Goal: Task Accomplishment & Management: Complete application form

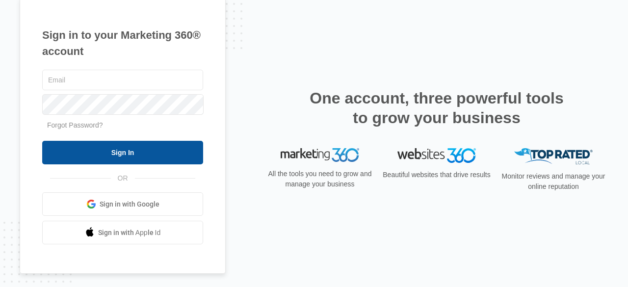
type input "[EMAIL_ADDRESS][DOMAIN_NAME]"
click at [145, 153] on input "Sign In" at bounding box center [122, 153] width 161 height 24
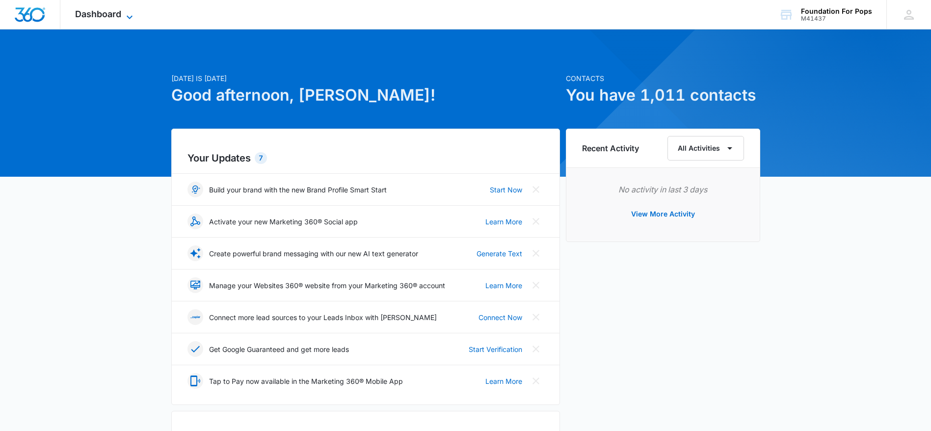
click at [131, 13] on icon at bounding box center [130, 17] width 12 height 12
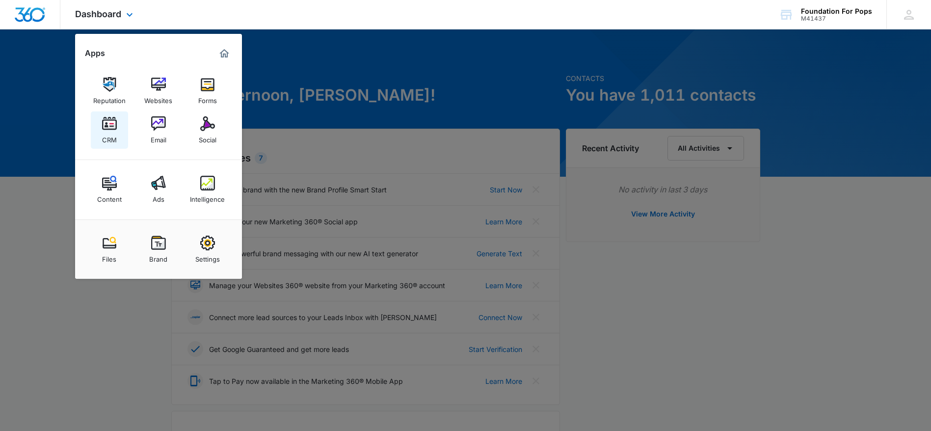
click at [106, 117] on img at bounding box center [109, 123] width 15 height 15
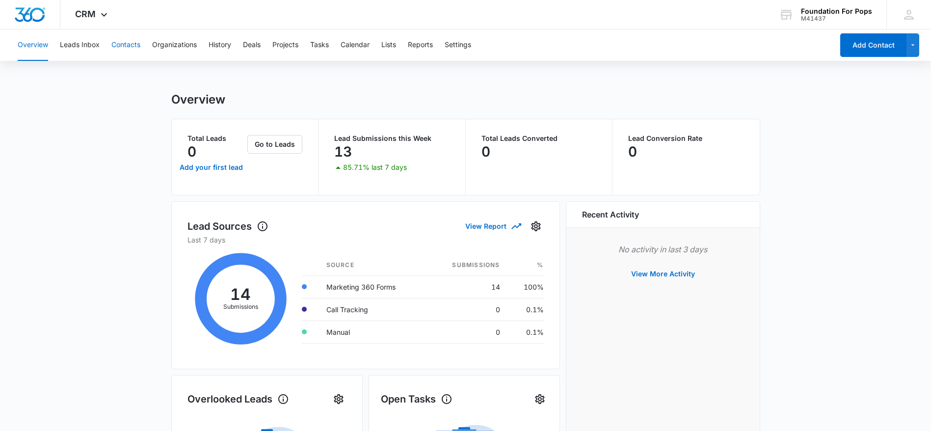
click at [134, 47] on button "Contacts" at bounding box center [125, 44] width 29 height 31
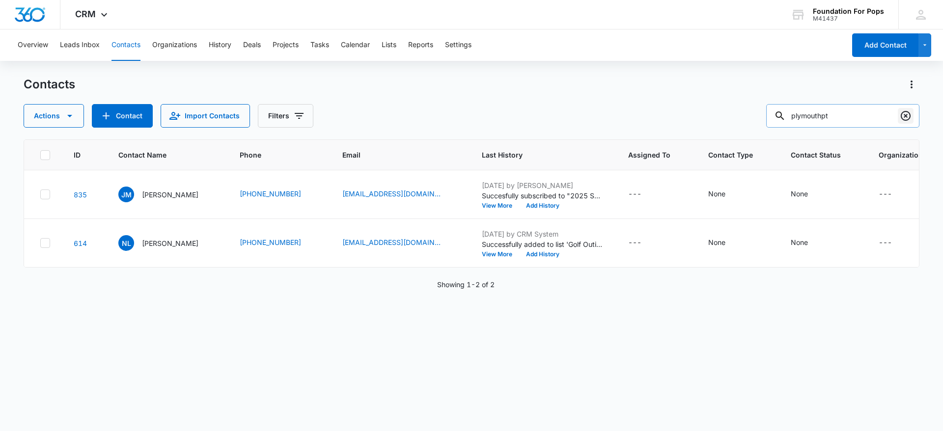
click at [905, 117] on icon "Clear" at bounding box center [905, 116] width 12 height 12
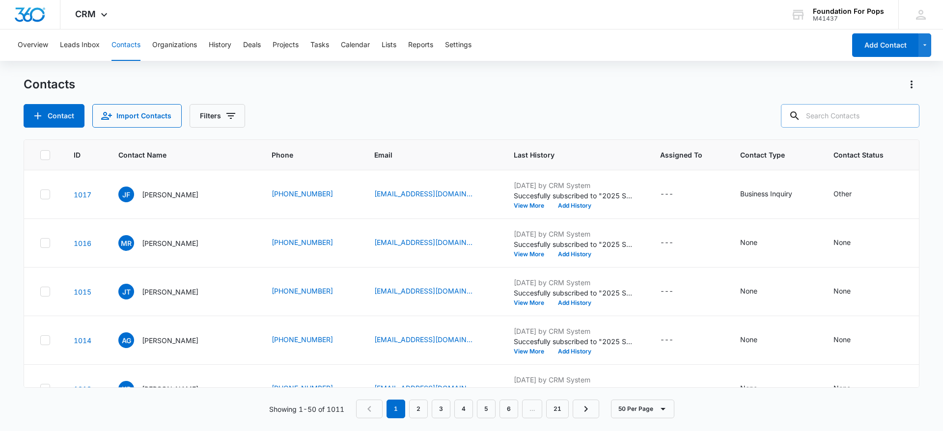
click at [841, 117] on input "text" at bounding box center [850, 116] width 138 height 24
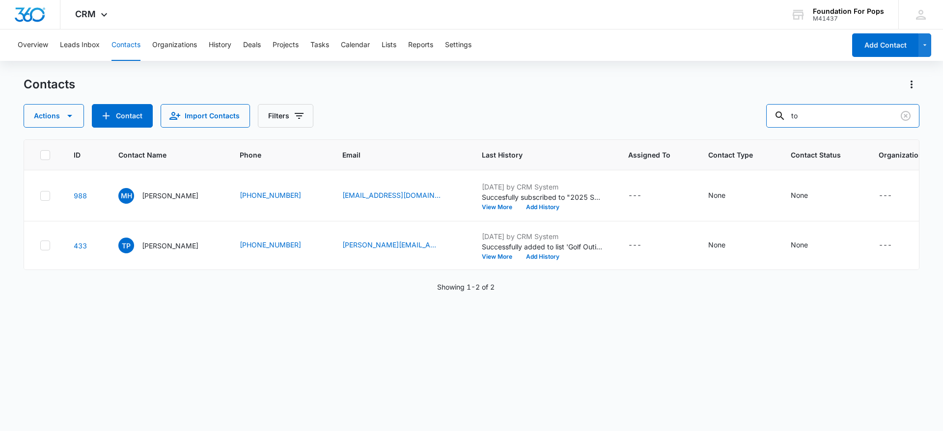
type input "t"
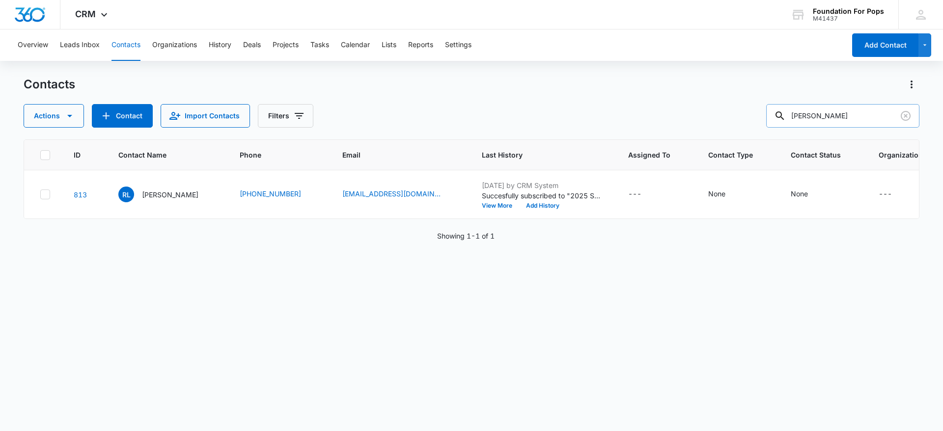
click at [883, 115] on input "[PERSON_NAME]" at bounding box center [842, 116] width 153 height 24
type input "[PERSON_NAME]"
click at [904, 115] on icon "Clear" at bounding box center [905, 116] width 12 height 12
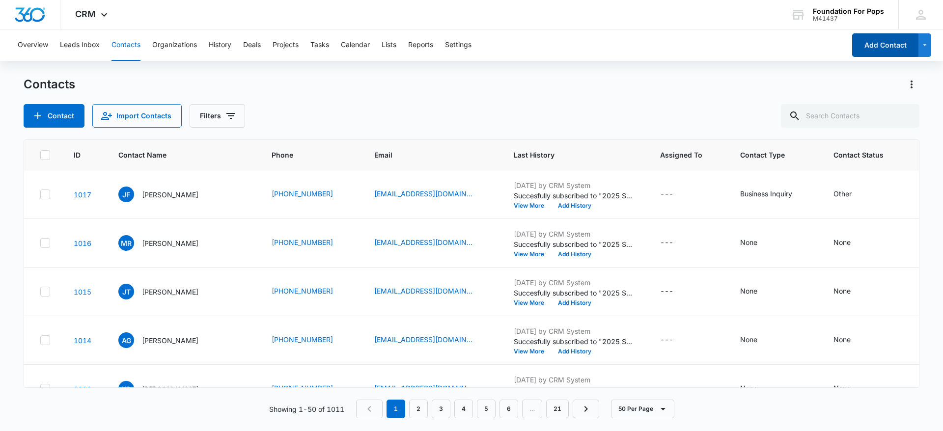
click at [899, 47] on button "Add Contact" at bounding box center [885, 45] width 66 height 24
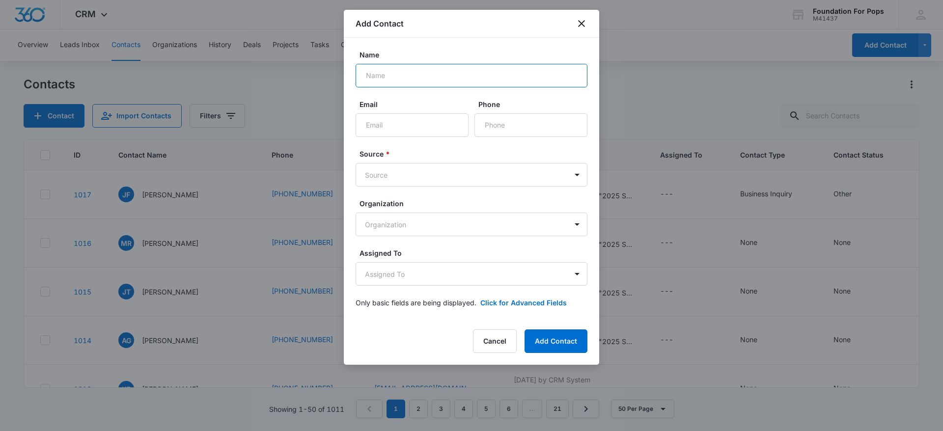
click at [448, 67] on input "Name" at bounding box center [471, 76] width 232 height 24
type input "[PERSON_NAME]"
click at [429, 127] on input "Email" at bounding box center [411, 125] width 113 height 24
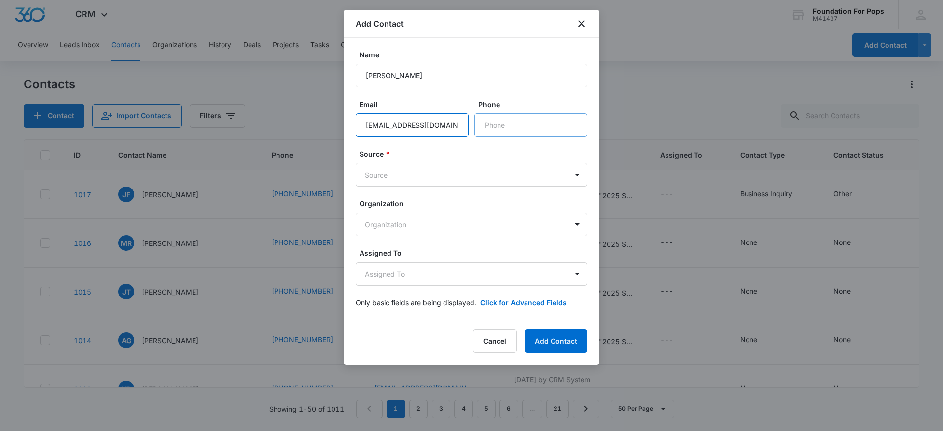
type input "[EMAIL_ADDRESS][DOMAIN_NAME]"
click at [530, 126] on input "Phone" at bounding box center [530, 125] width 113 height 24
type input "[PHONE_NUMBER]"
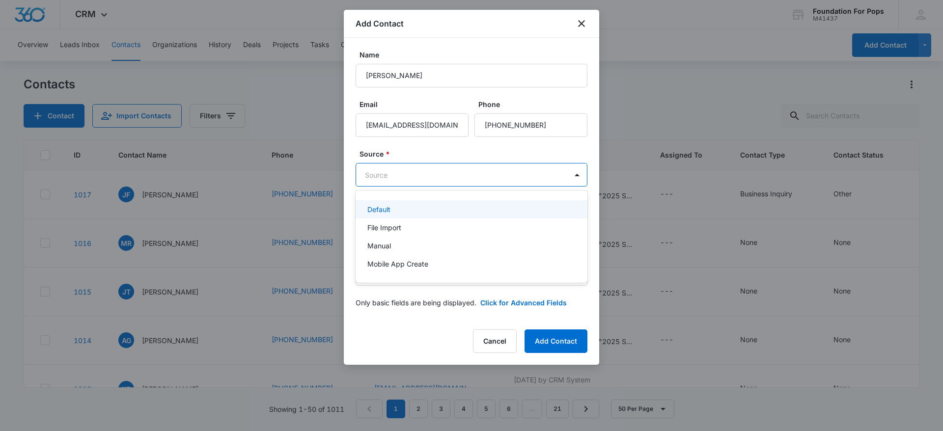
click at [470, 175] on body "CRM Apps Reputation Websites Forms CRM Email Social Content Ads Intelligence Fi…" at bounding box center [471, 215] width 943 height 431
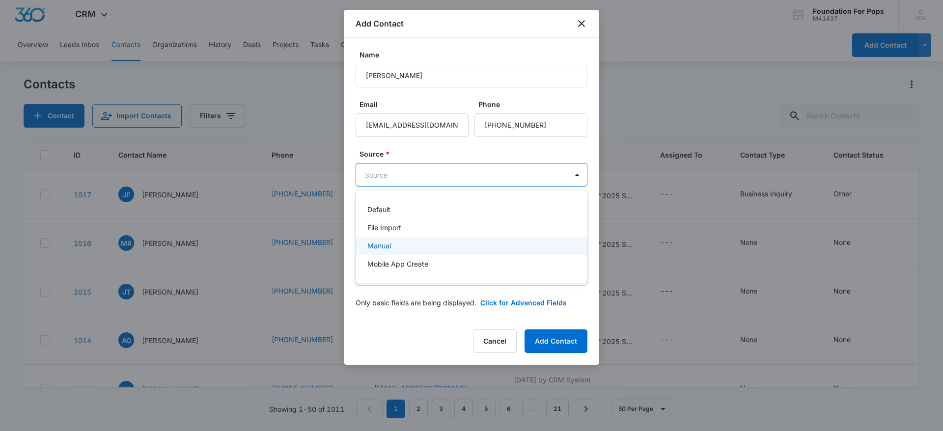
click at [403, 244] on div "Manual" at bounding box center [470, 246] width 206 height 10
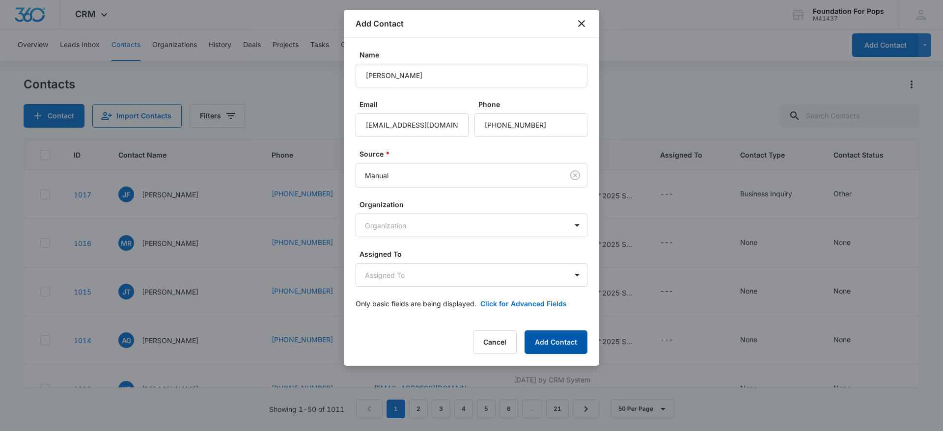
click at [539, 337] on button "Add Contact" at bounding box center [555, 342] width 63 height 24
